Goal: Transaction & Acquisition: Purchase product/service

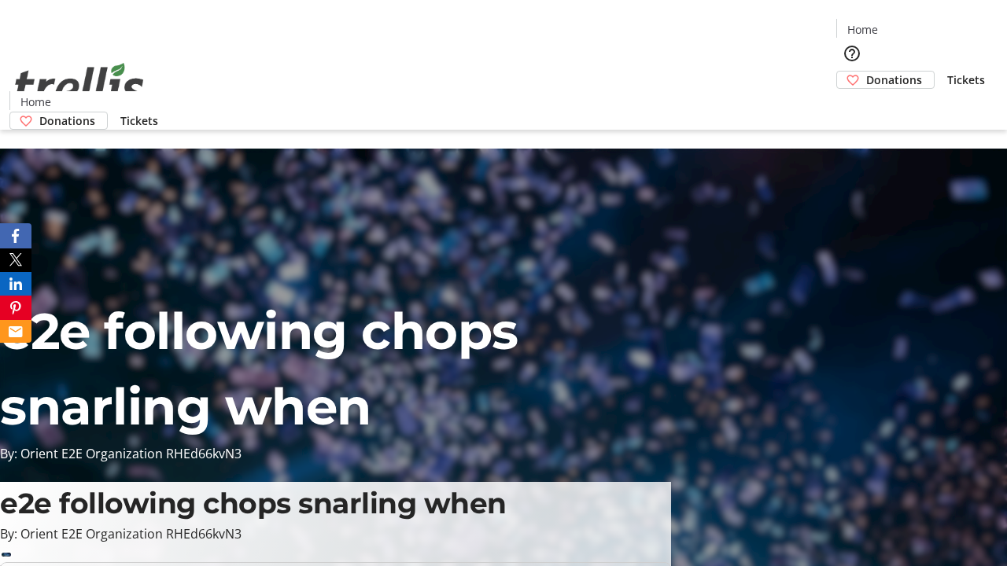
click at [866, 72] on span "Donations" at bounding box center [894, 80] width 56 height 17
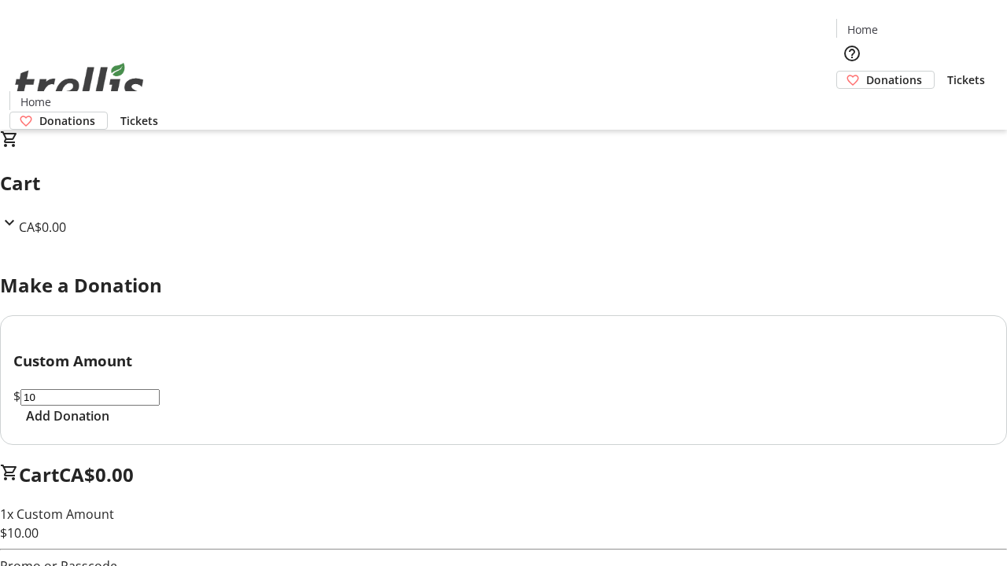
select select "CA"
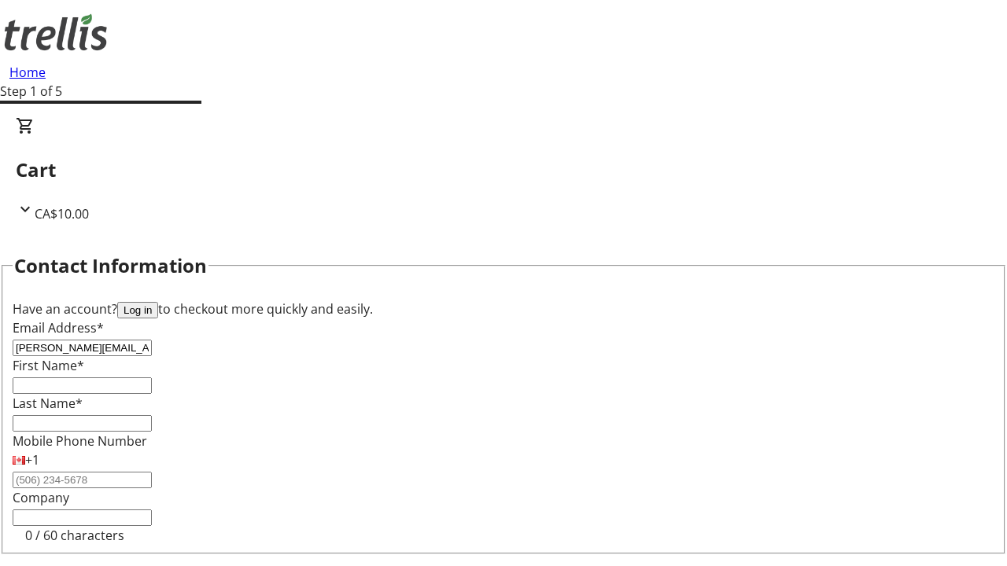
type input "[PERSON_NAME][EMAIL_ADDRESS][DOMAIN_NAME]"
type input "[PERSON_NAME]"
type input "[STREET_ADDRESS][PERSON_NAME]"
type input "Kelowna"
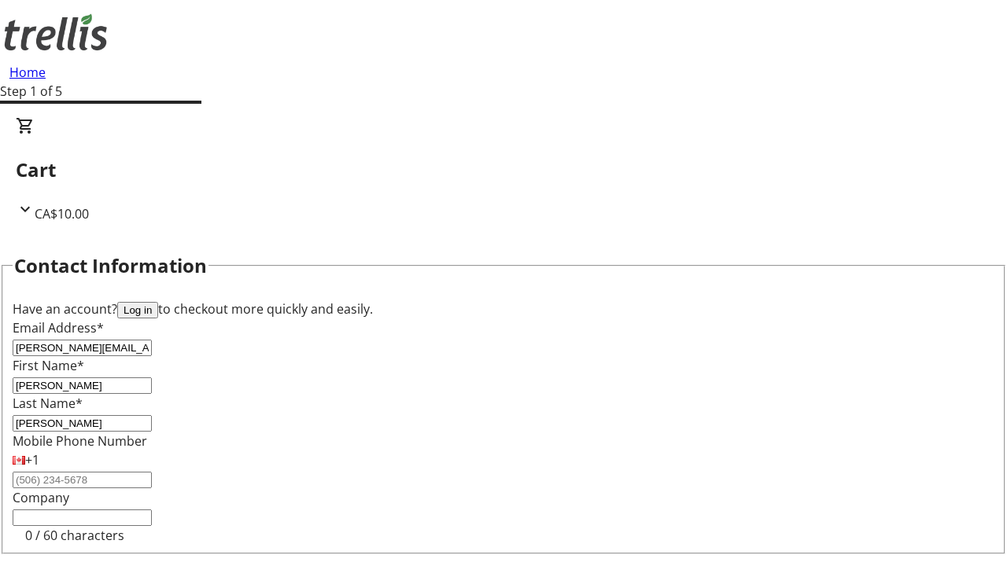
select select "BC"
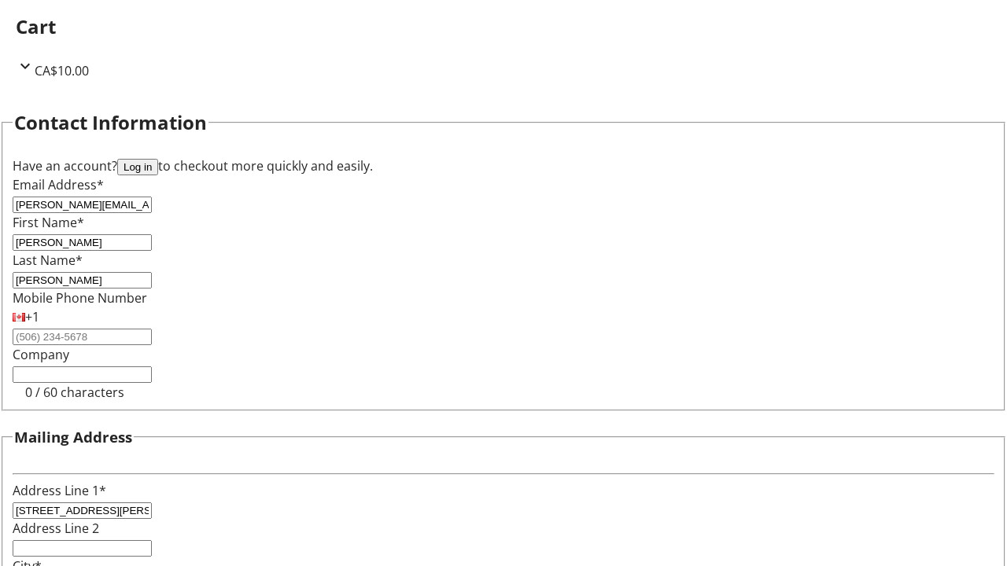
type input "Kelowna"
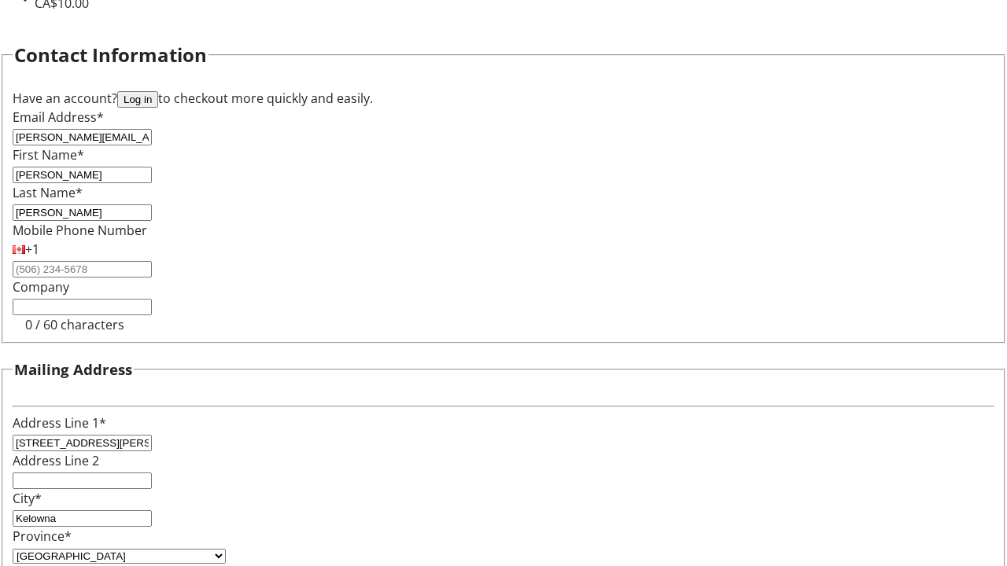
type input "V1Y 0C2"
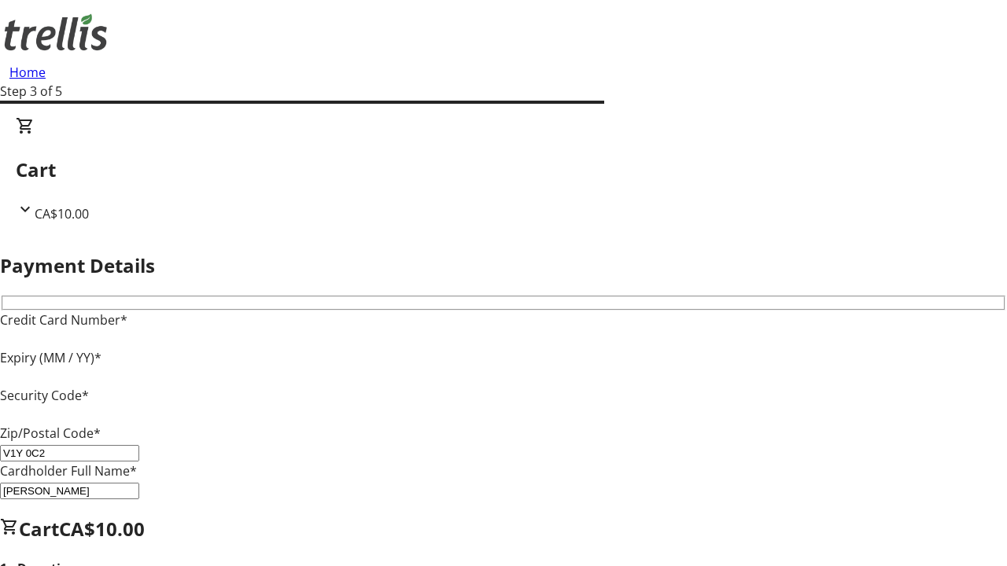
type input "V1Y 0C2"
